Goal: Task Accomplishment & Management: Use online tool/utility

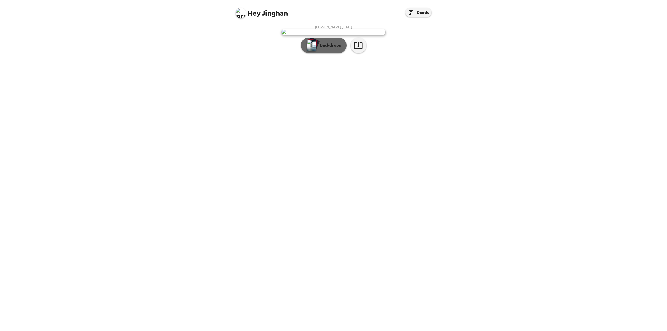
click at [323, 53] on button "Backdrops" at bounding box center [324, 46] width 46 height 16
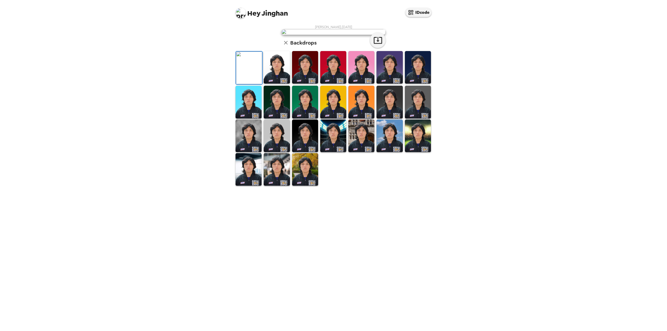
click at [278, 84] on img at bounding box center [277, 67] width 26 height 33
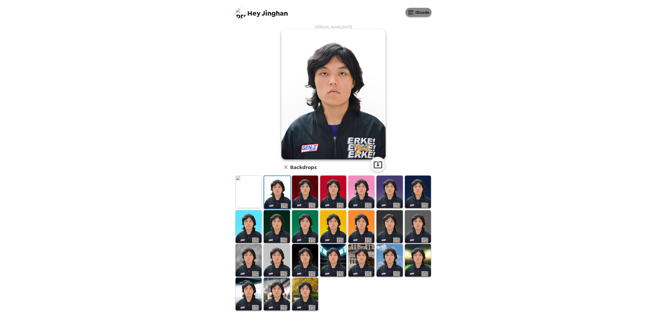
click at [416, 13] on button "IDcode" at bounding box center [419, 12] width 26 height 9
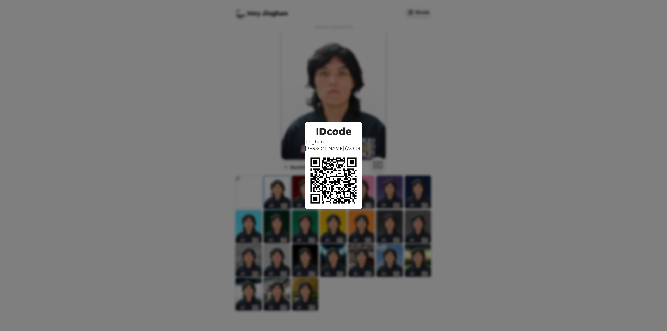
click at [447, 138] on div "IDcode [PERSON_NAME] ( 72310 )" at bounding box center [333, 165] width 667 height 331
